Goal: Task Accomplishment & Management: Manage account settings

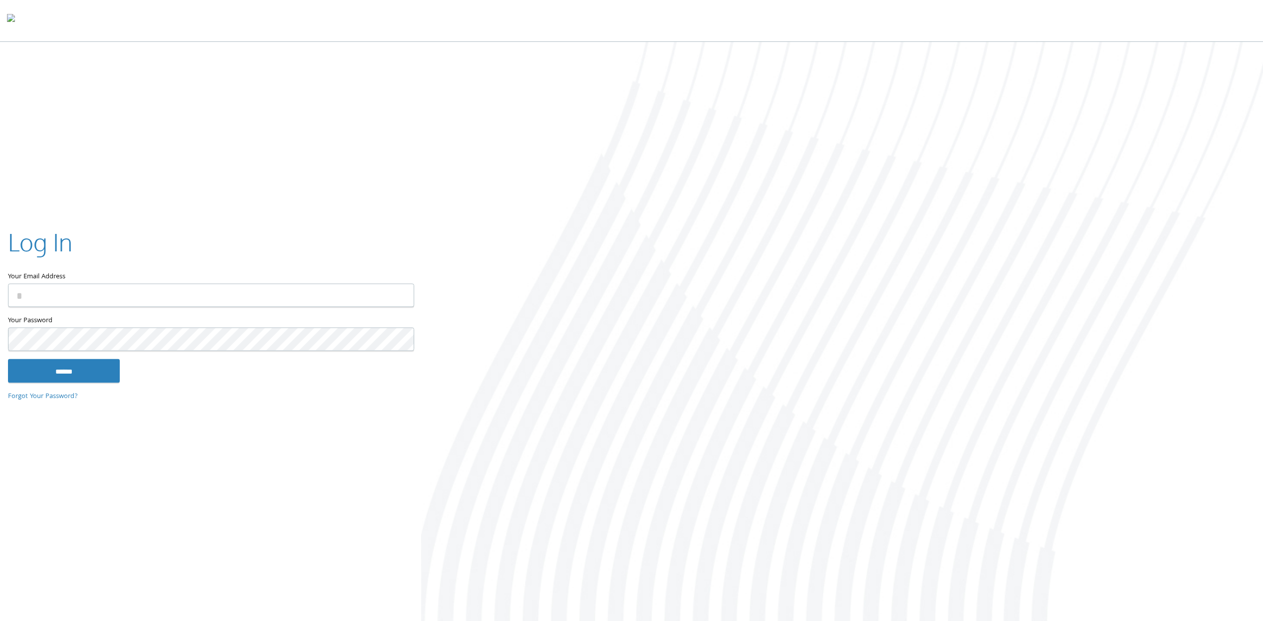
type input "**********"
click at [101, 370] on input "******" at bounding box center [64, 371] width 112 height 24
type input "**********"
click at [77, 372] on input "******" at bounding box center [64, 371] width 112 height 24
